Goal: Complete application form

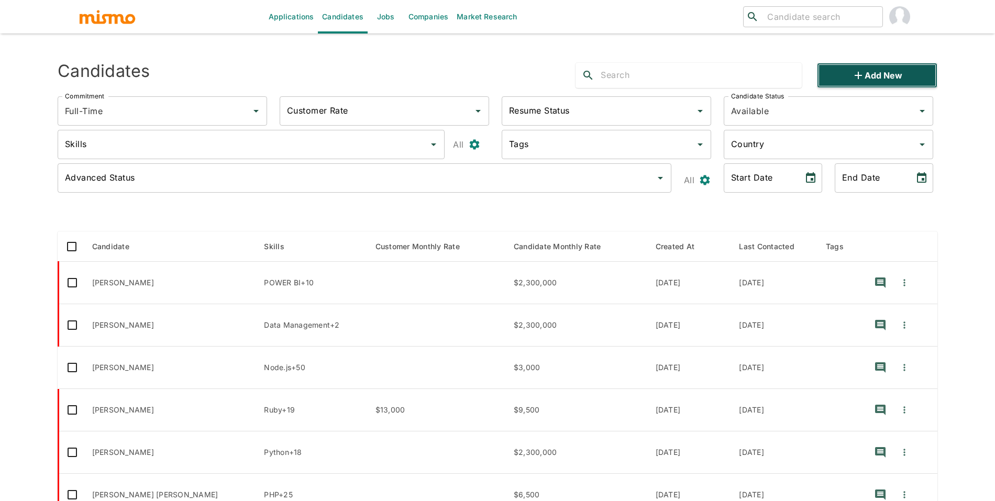
click at [829, 80] on button "Add new" at bounding box center [877, 75] width 120 height 25
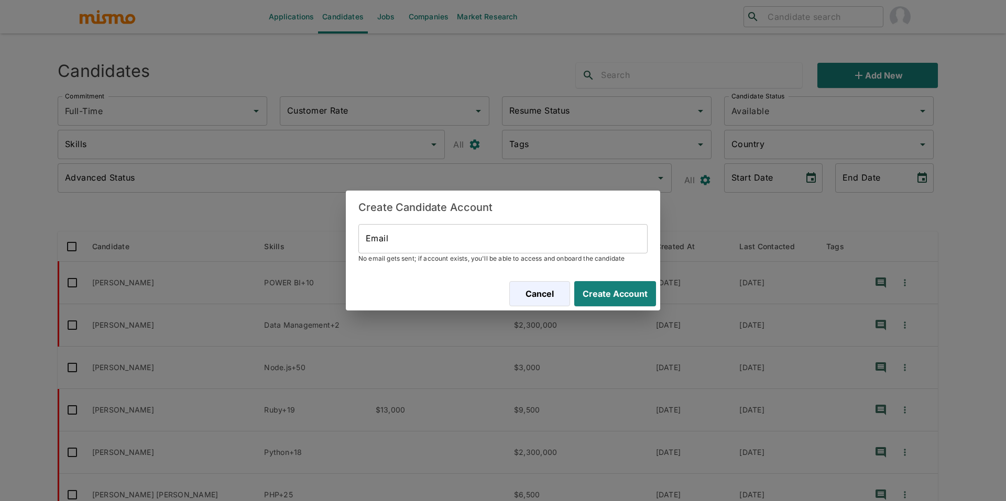
click at [579, 230] on input "Email" at bounding box center [502, 238] width 289 height 29
paste input "[PERSON_NAME][EMAIL_ADDRESS][DOMAIN_NAME]"
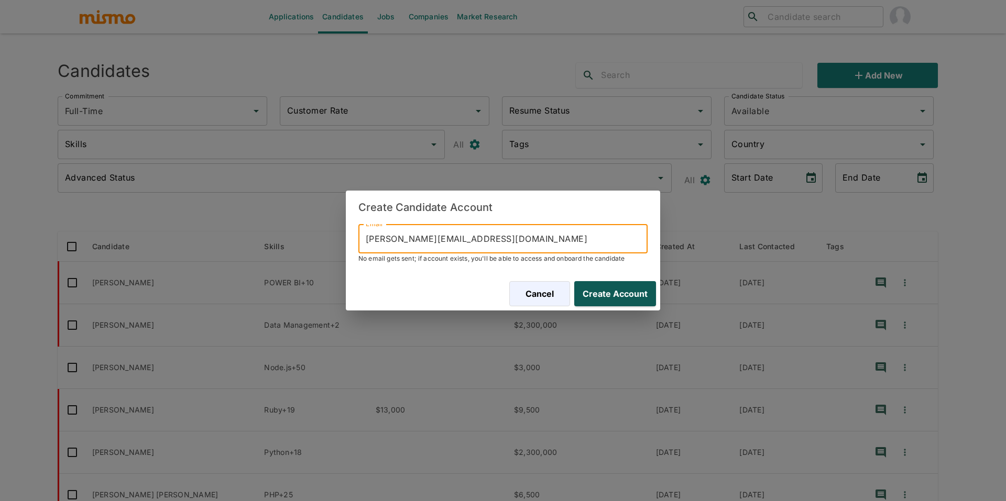
type input "[PERSON_NAME][EMAIL_ADDRESS][DOMAIN_NAME]"
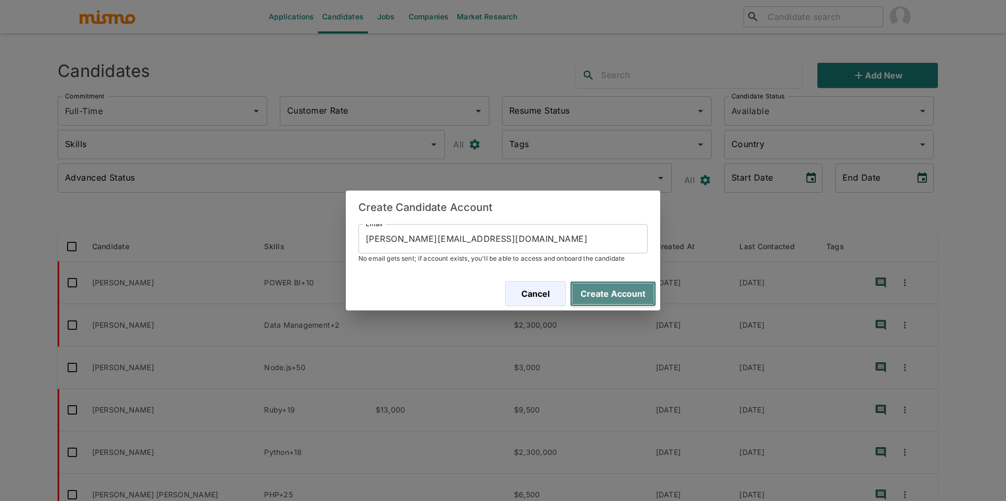
click at [624, 287] on button "Create Account" at bounding box center [613, 293] width 86 height 25
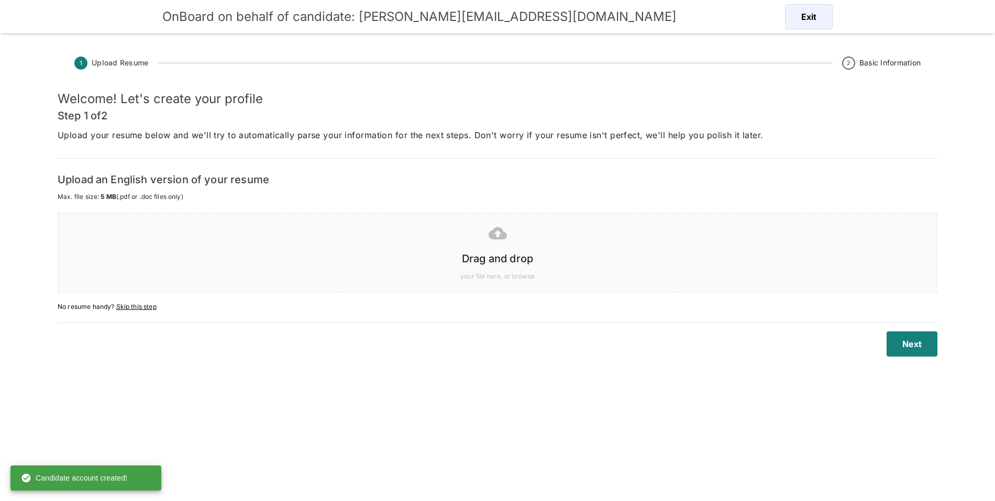
click at [448, 236] on div at bounding box center [495, 233] width 861 height 26
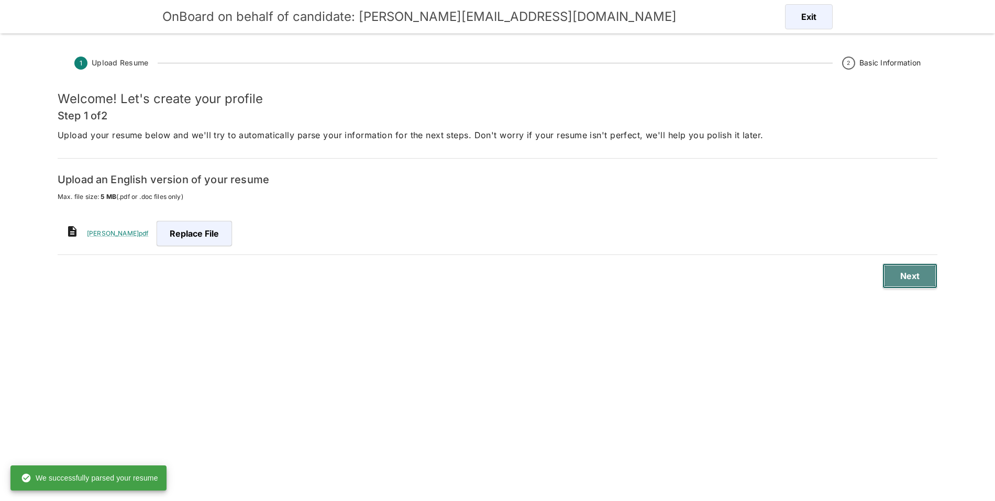
click at [928, 286] on button "Next" at bounding box center [910, 275] width 55 height 25
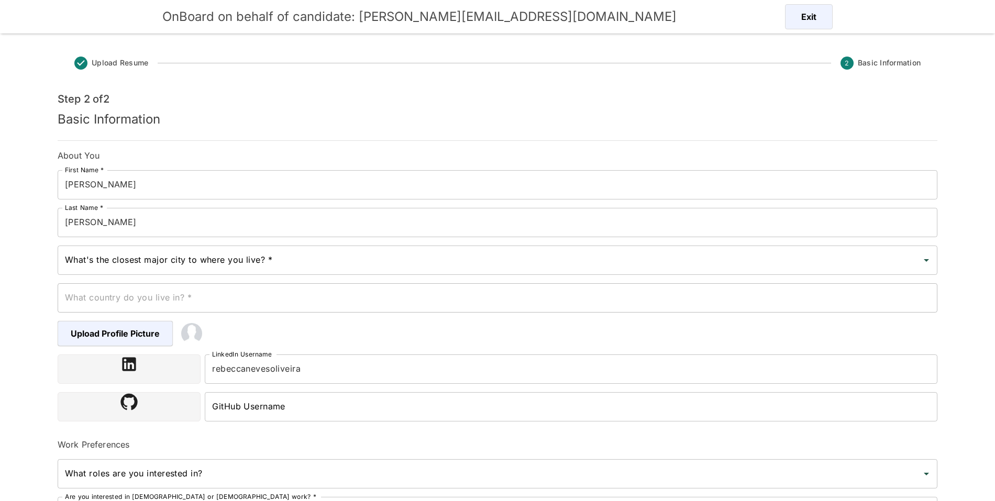
click at [470, 273] on div "What's the closest major city to where you live? *" at bounding box center [498, 260] width 880 height 29
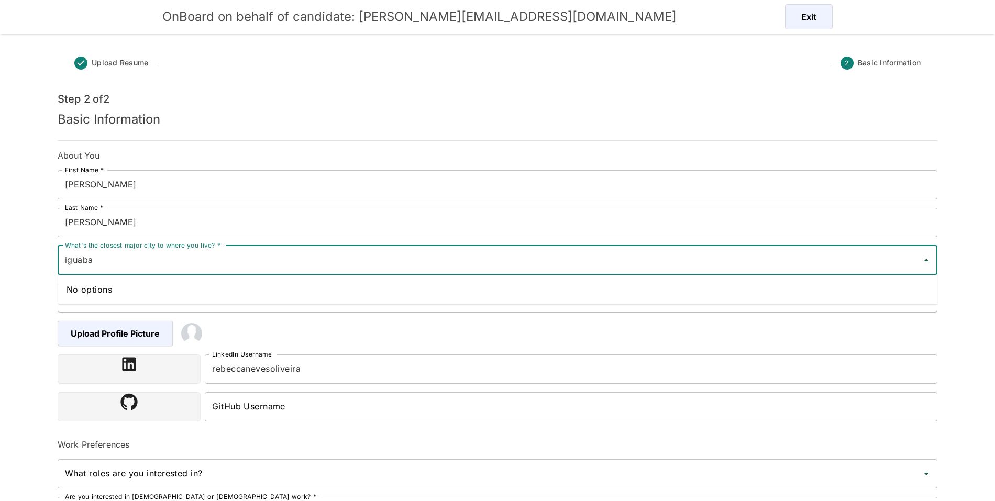
click at [191, 260] on input "iguaba" at bounding box center [489, 260] width 855 height 20
type input "iguaba"
type input "r"
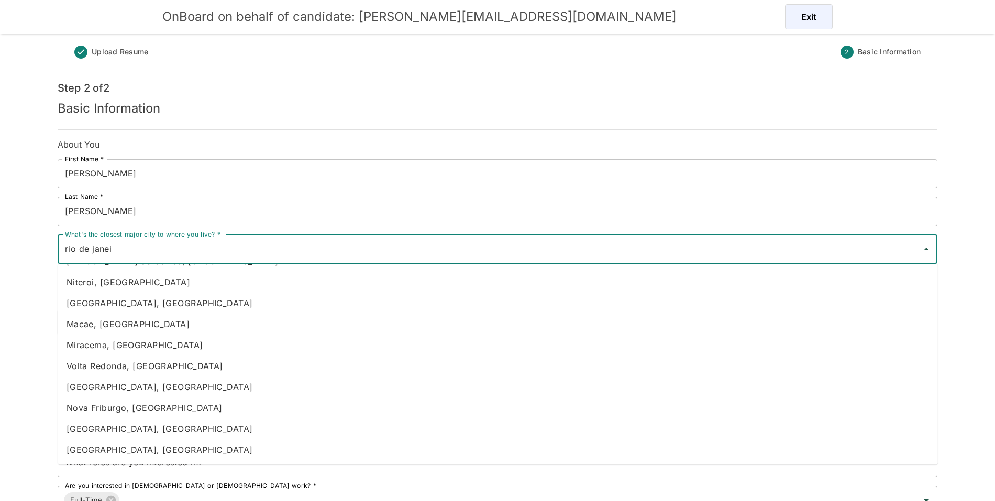
scroll to position [15, 0]
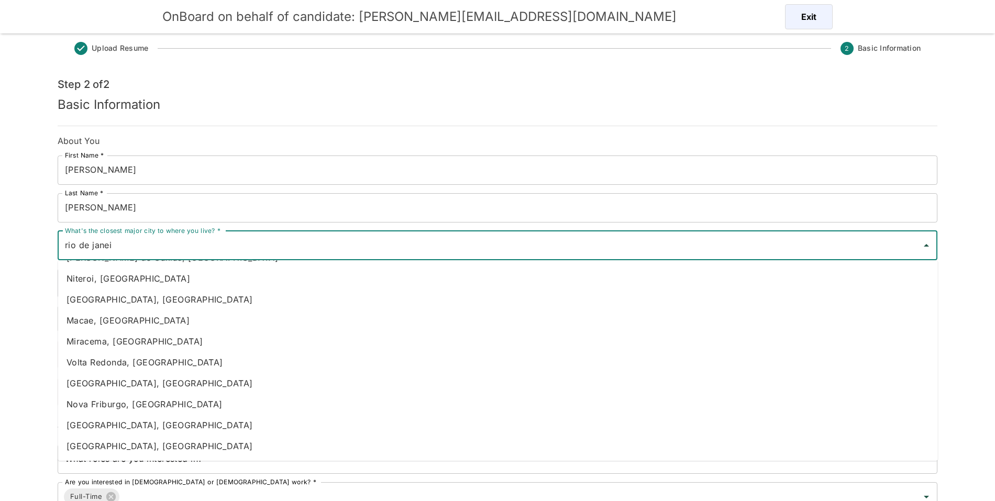
click at [213, 439] on li "[GEOGRAPHIC_DATA], [GEOGRAPHIC_DATA]" at bounding box center [498, 446] width 880 height 21
type input "[GEOGRAPHIC_DATA], [GEOGRAPHIC_DATA]"
type input "[GEOGRAPHIC_DATA]"
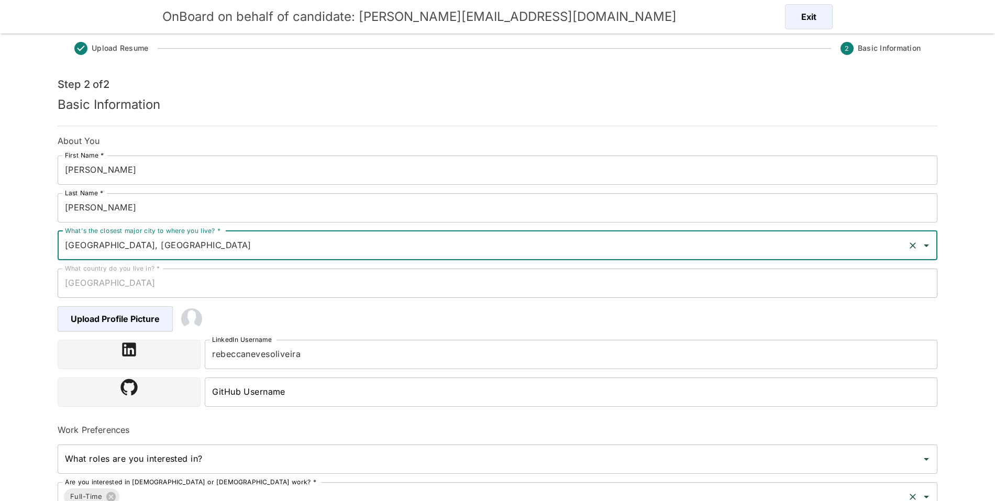
type input "[GEOGRAPHIC_DATA], [GEOGRAPHIC_DATA]"
click at [298, 353] on input "rebeccanevesoliveira" at bounding box center [571, 354] width 733 height 29
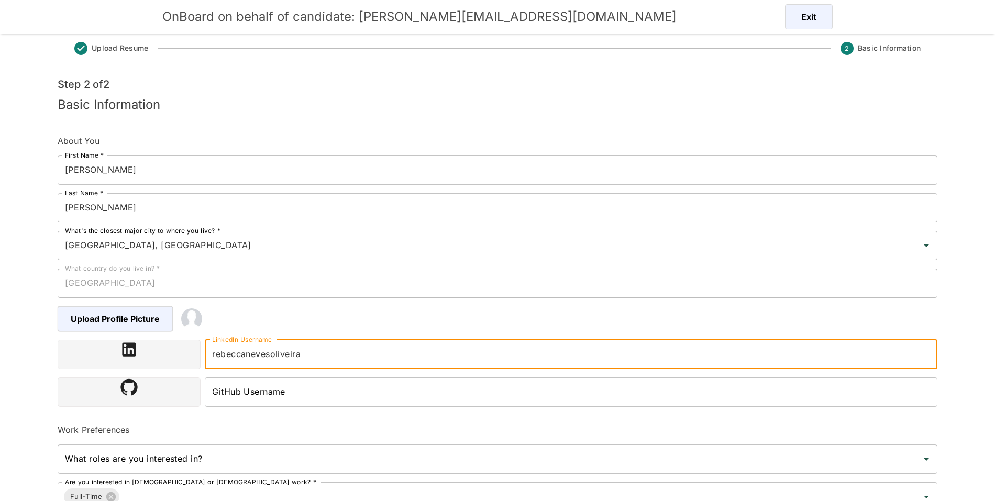
paste input "[URL][DOMAIN_NAME]"
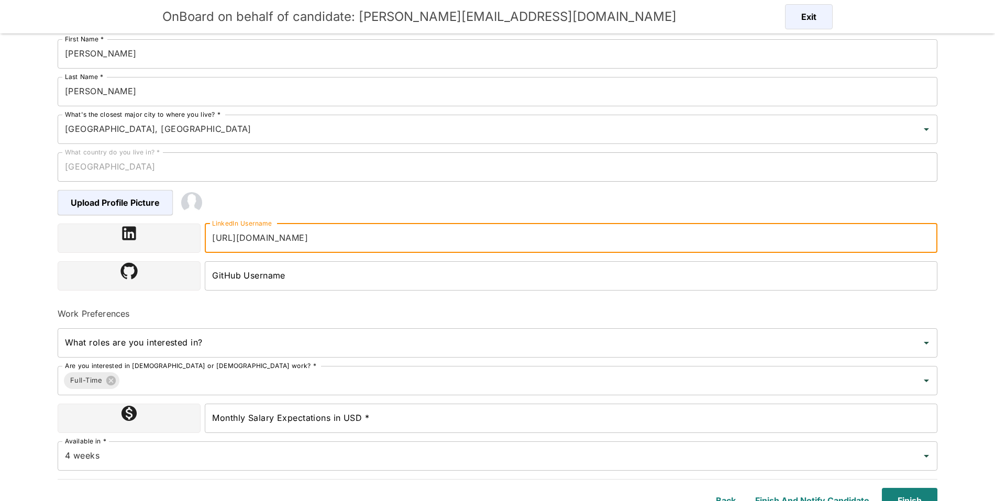
scroll to position [143, 0]
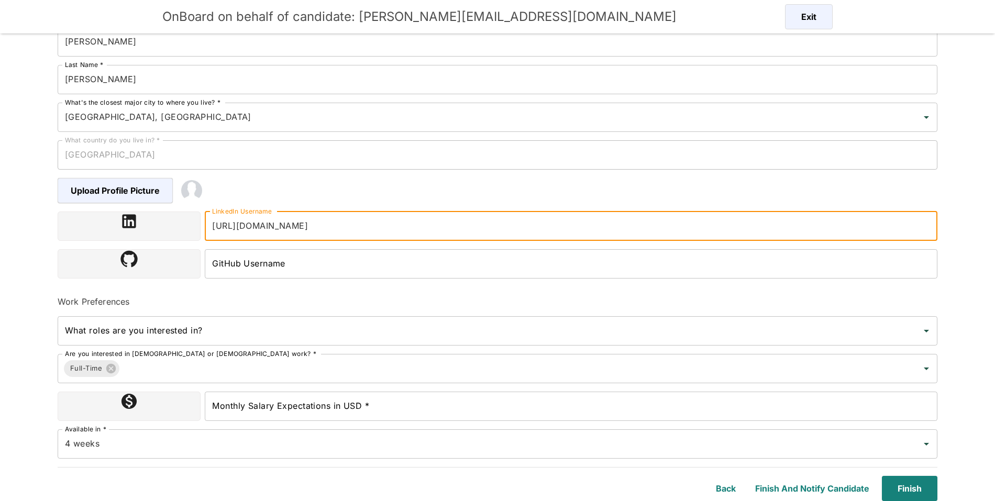
type input "[URL][DOMAIN_NAME]"
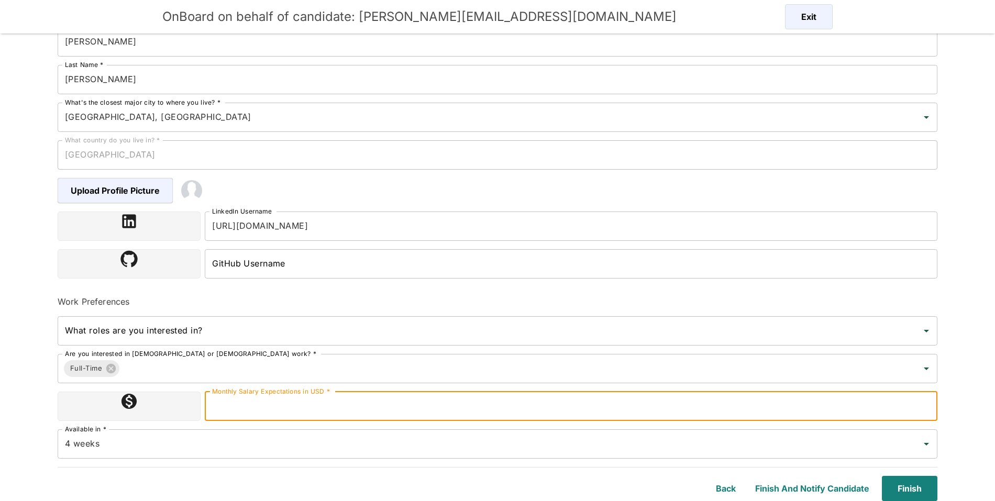
click at [389, 407] on input "Monthly Salary Expectations in USD *" at bounding box center [571, 406] width 733 height 29
type input "0"
click at [816, 453] on input "4 weeks" at bounding box center [482, 444] width 841 height 20
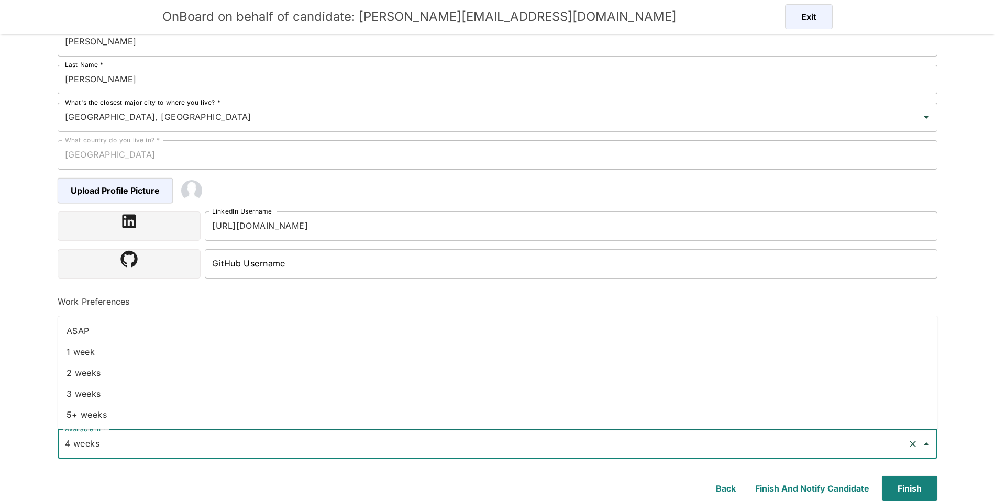
click at [371, 325] on li "ASAP" at bounding box center [498, 331] width 880 height 21
type input "ASAP"
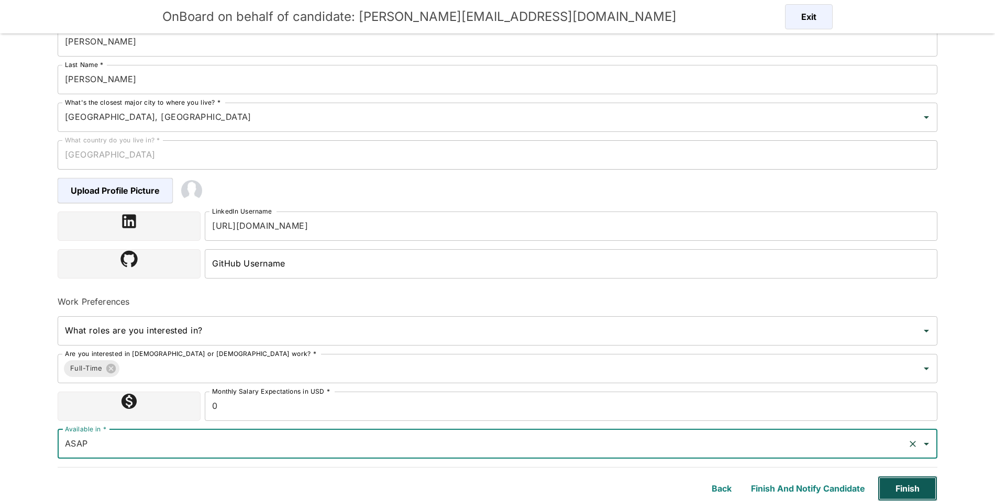
click at [915, 488] on button "Finish" at bounding box center [908, 488] width 60 height 25
